Goal: Find contact information: Obtain details needed to contact an individual or organization

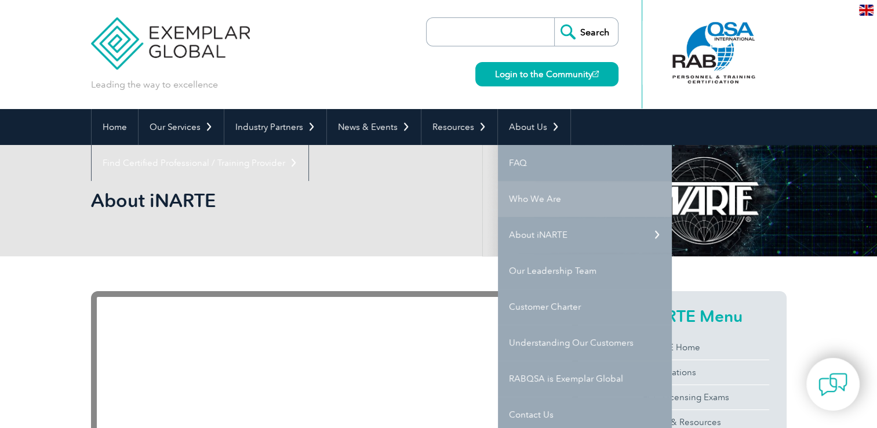
click at [546, 200] on link "Who We Are" at bounding box center [585, 199] width 174 height 36
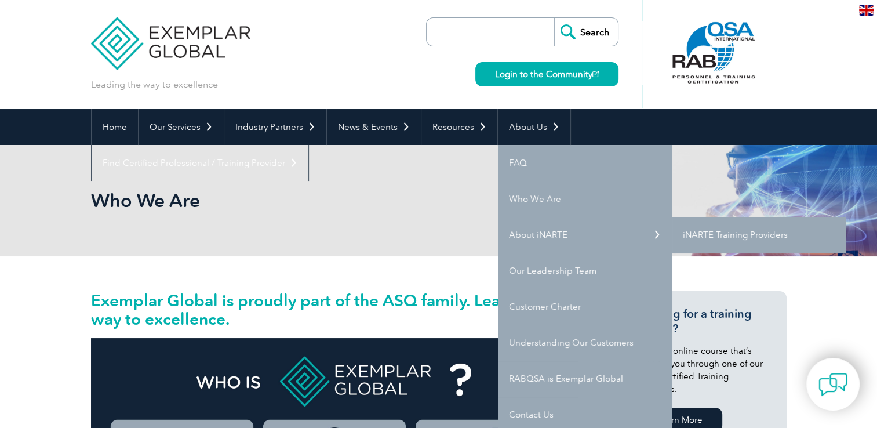
click at [765, 233] on link "iNARTE Training Providers" at bounding box center [759, 235] width 174 height 36
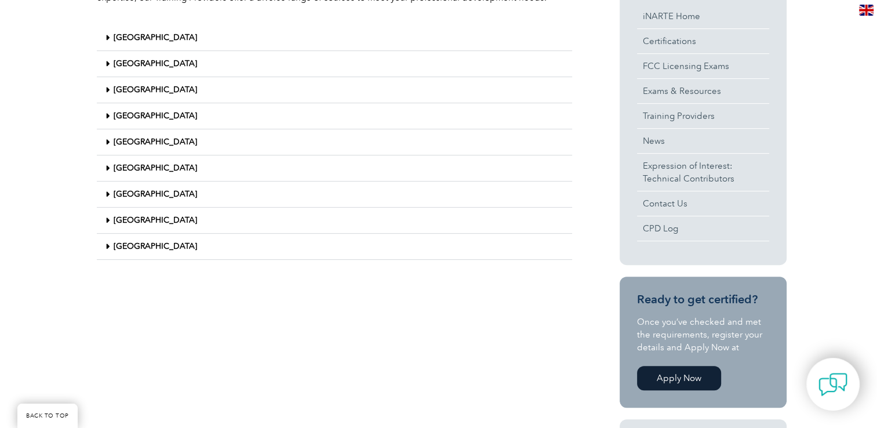
scroll to position [339, 0]
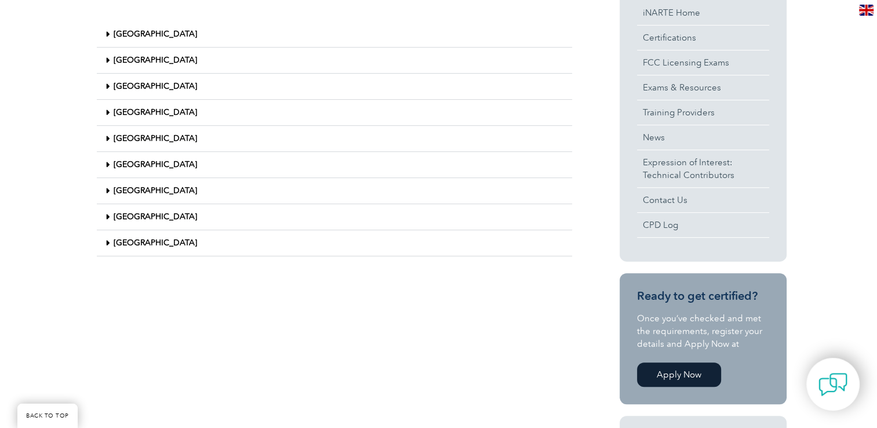
click at [107, 242] on icon at bounding box center [108, 243] width 4 height 8
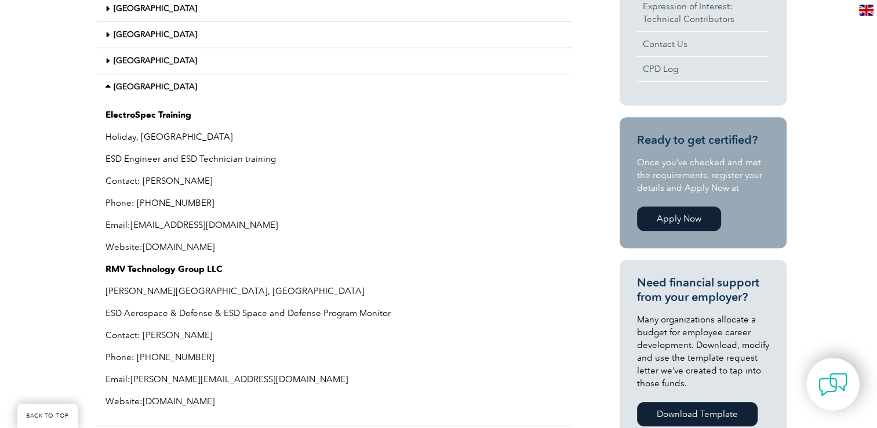
scroll to position [512, 0]
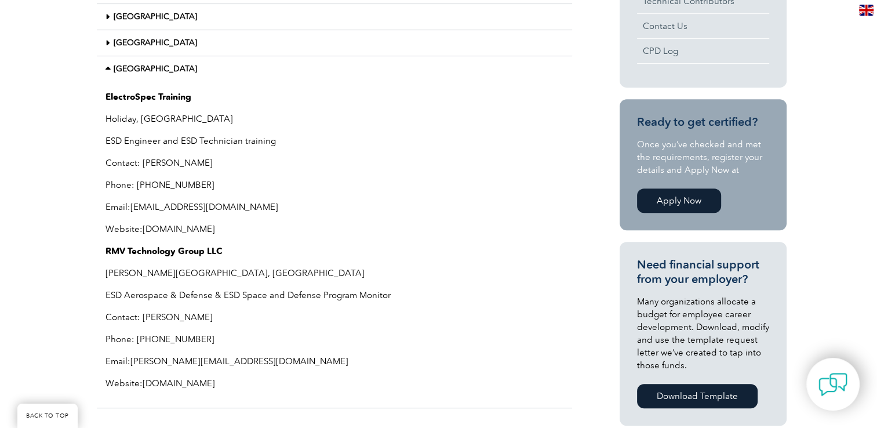
drag, startPoint x: 261, startPoint y: 173, endPoint x: 264, endPoint y: 148, distance: 24.5
click at [264, 148] on div "ElectroSpec Training Holiday, [GEOGRAPHIC_DATA] ESD Engineer and ESD Technician…" at bounding box center [334, 245] width 475 height 326
click at [254, 143] on p "ESD Engineer and ESD Technician training" at bounding box center [335, 140] width 458 height 13
click at [281, 161] on p "Contact: [PERSON_NAME]" at bounding box center [335, 163] width 458 height 13
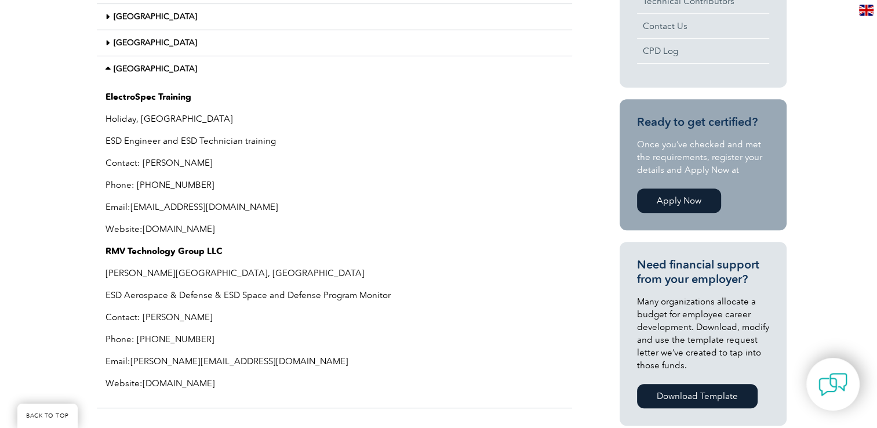
click at [215, 228] on link "[DOMAIN_NAME]" at bounding box center [179, 229] width 72 height 10
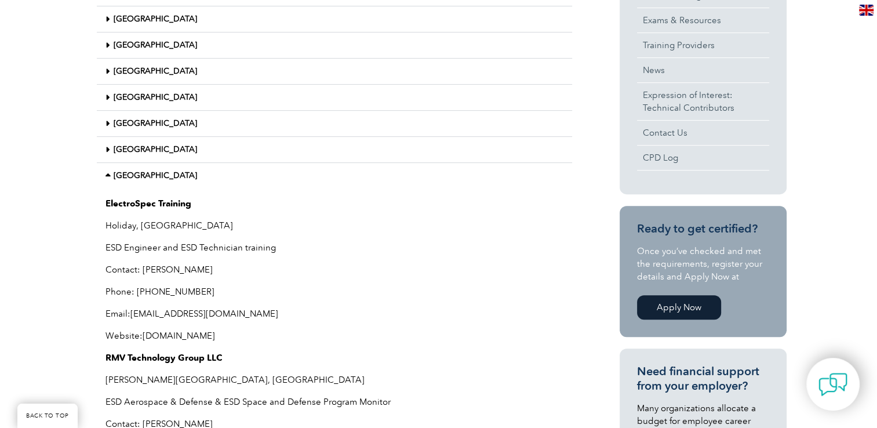
scroll to position [0, 0]
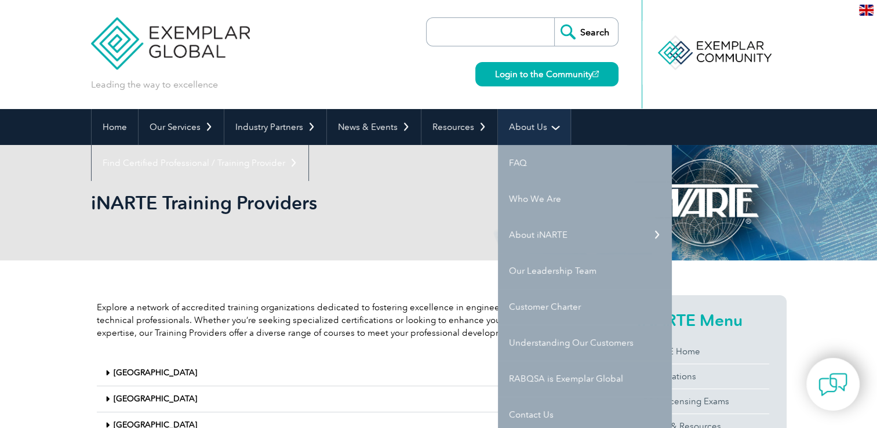
click at [537, 133] on link "About Us" at bounding box center [534, 127] width 72 height 36
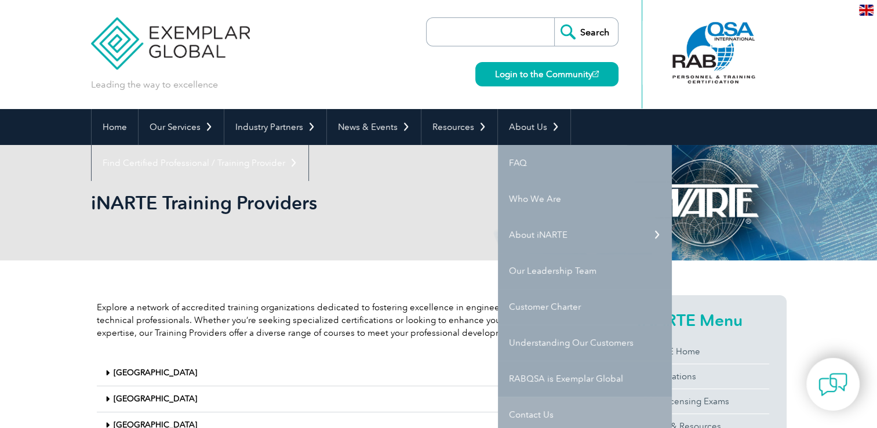
click at [519, 408] on link "Contact Us" at bounding box center [585, 415] width 174 height 36
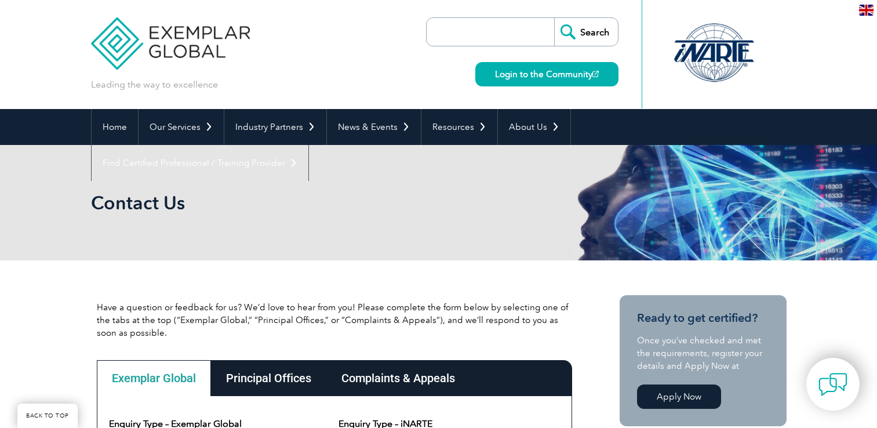
scroll to position [220, 0]
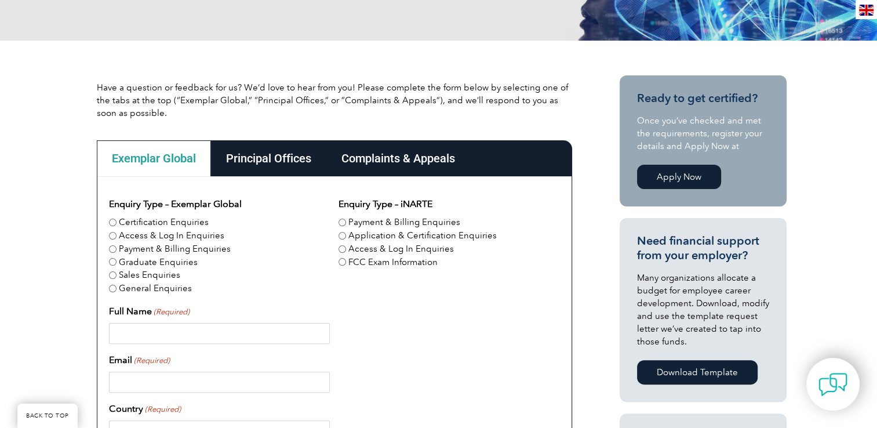
click at [267, 154] on div "Principal Offices" at bounding box center [268, 158] width 115 height 36
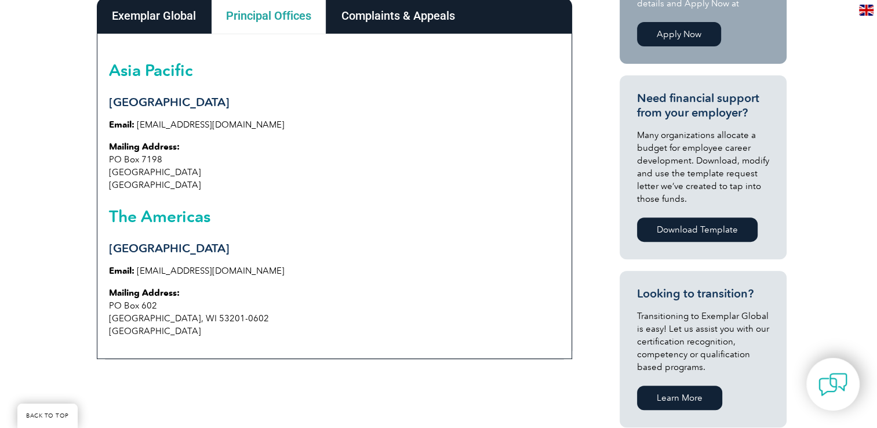
scroll to position [336, 0]
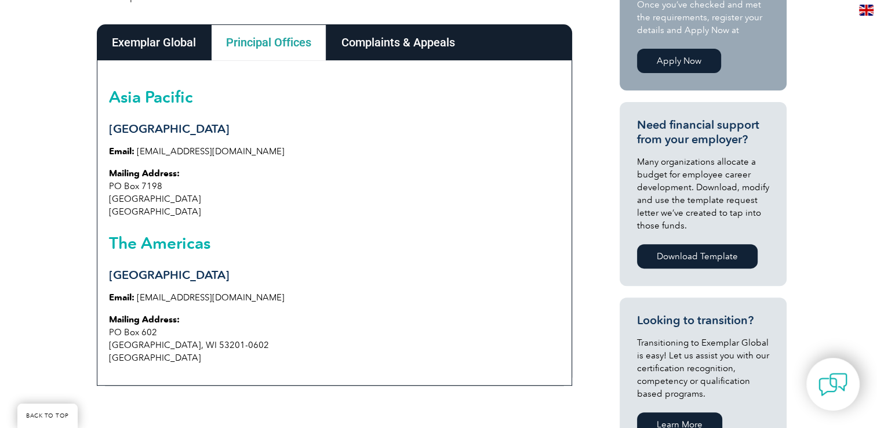
click at [177, 38] on div "Exemplar Global" at bounding box center [154, 42] width 114 height 36
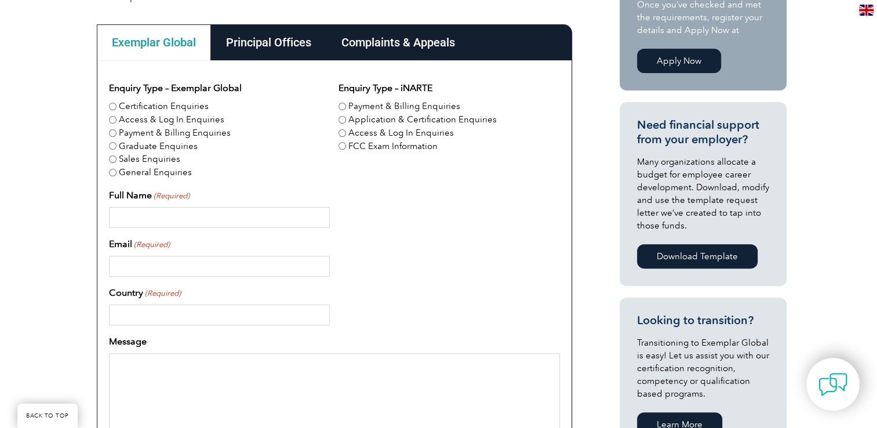
click at [272, 57] on div "Principal Offices" at bounding box center [268, 42] width 115 height 36
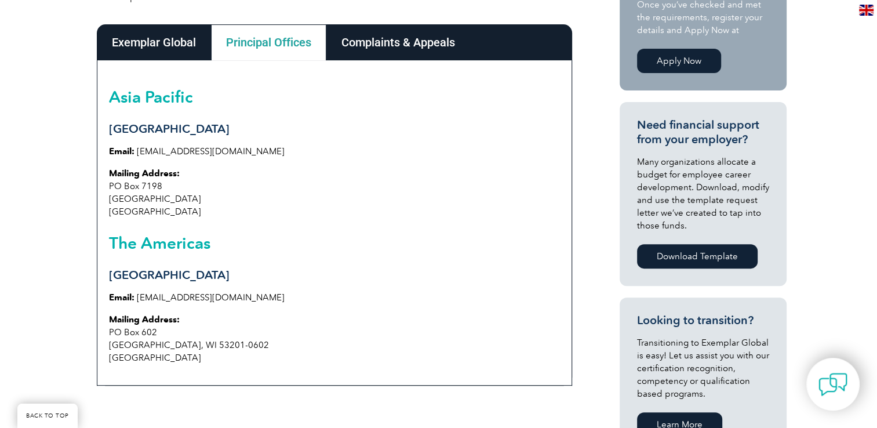
click at [406, 52] on div "Complaints & Appeals" at bounding box center [398, 42] width 144 height 36
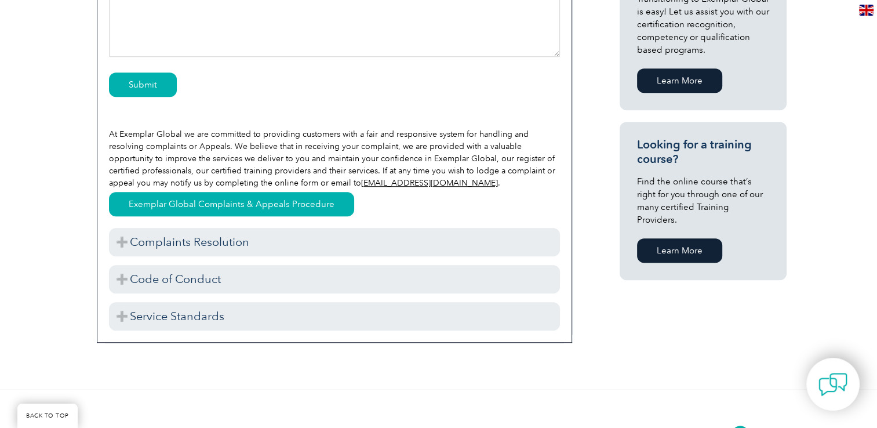
scroll to position [683, 0]
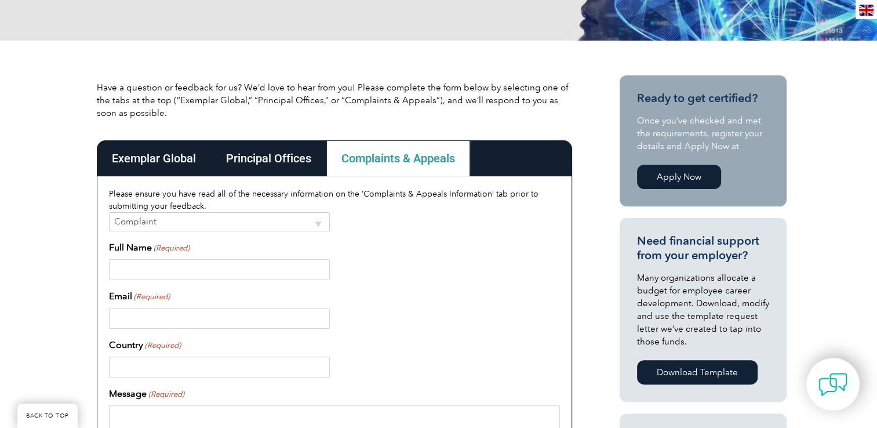
click at [256, 158] on div "Principal Offices" at bounding box center [268, 158] width 115 height 36
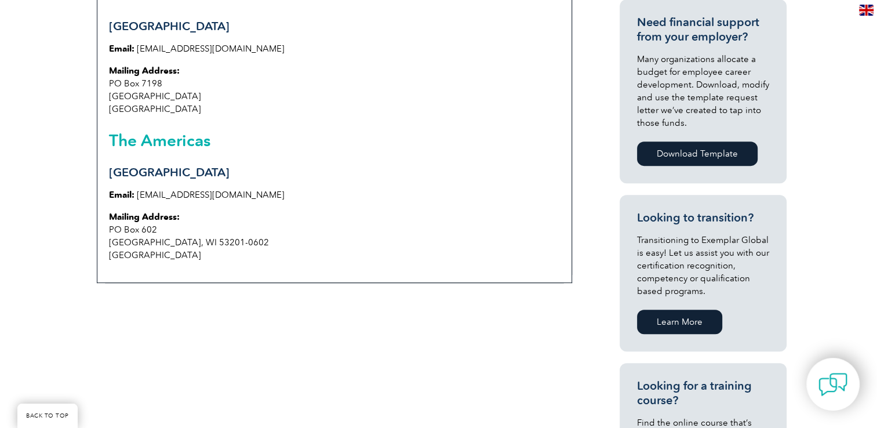
scroll to position [452, 0]
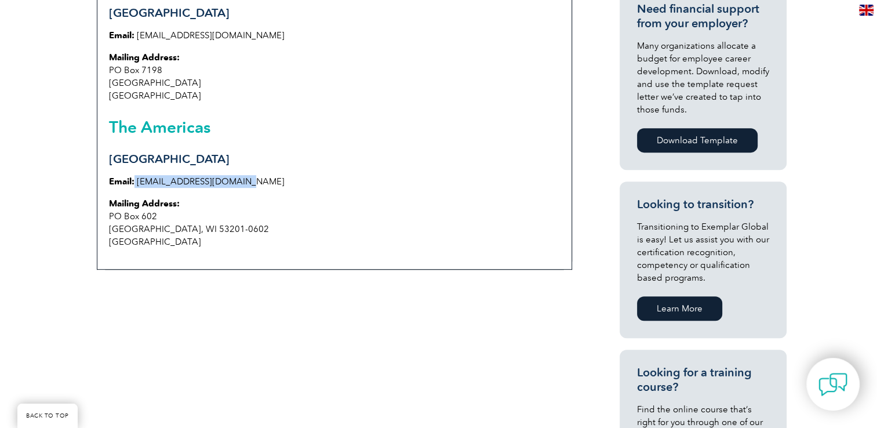
drag, startPoint x: 239, startPoint y: 177, endPoint x: 134, endPoint y: 173, distance: 105.6
click at [134, 173] on div "Asia Pacific Sydney Email: info@exemplarglobal.org Mailing Address: PO Box 7198…" at bounding box center [334, 106] width 475 height 325
copy p "info@exemplarglobal.org"
